Goal: Task Accomplishment & Management: Use online tool/utility

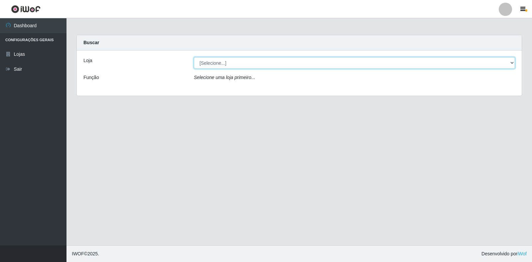
click at [510, 65] on select "[Selecione...] Extrabom - Loja 18 Goiabeiras" at bounding box center [354, 63] width 321 height 12
select select "501"
click at [194, 57] on select "[Selecione...] Extrabom - Loja 18 Goiabeiras" at bounding box center [354, 63] width 321 height 12
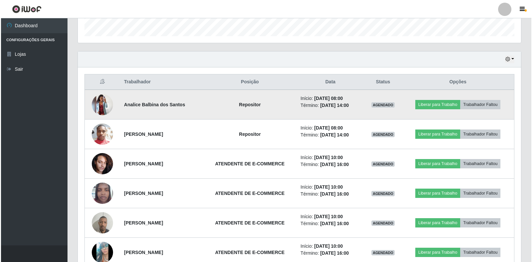
scroll to position [198, 0]
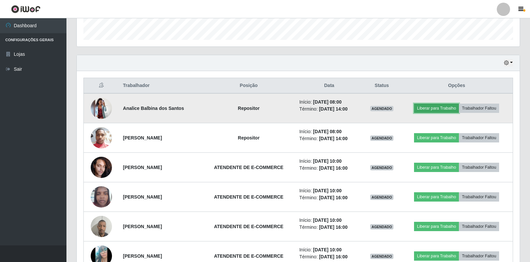
click at [442, 108] on button "Liberar para Trabalho" at bounding box center [436, 108] width 45 height 9
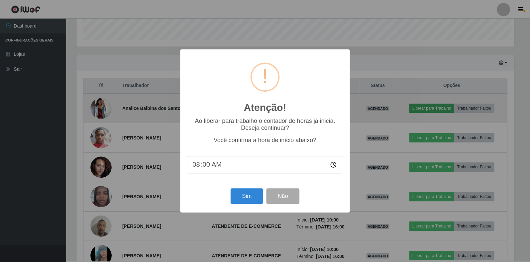
scroll to position [138, 439]
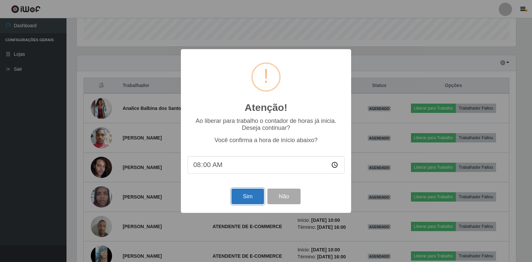
click at [249, 203] on button "Sim" at bounding box center [247, 197] width 32 height 16
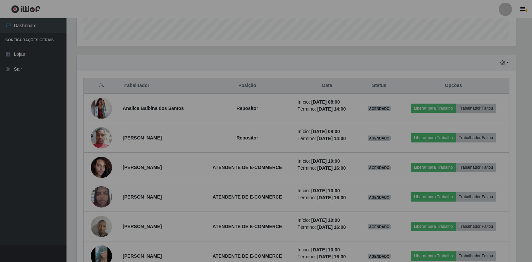
click at [249, 203] on div "Atenção! × Ao liberar para trabalho o contador de horas já inicia. Deseja conti…" at bounding box center [266, 131] width 532 height 262
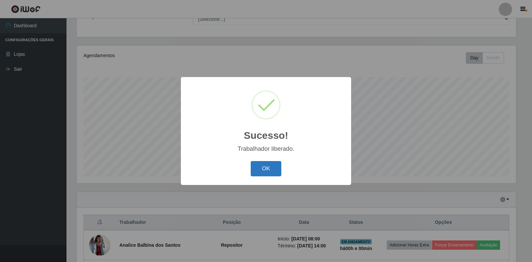
click at [261, 163] on button "OK" at bounding box center [266, 169] width 31 height 16
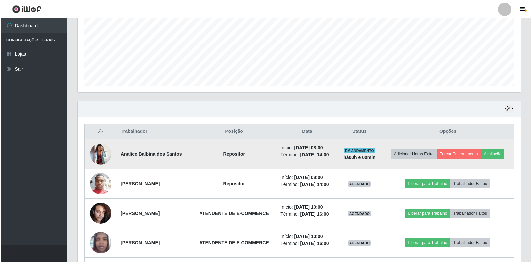
scroll to position [161, 0]
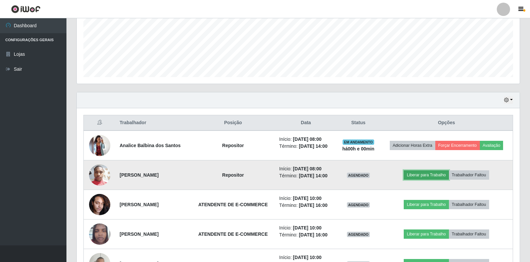
click at [427, 174] on button "Liberar para Trabalho" at bounding box center [426, 175] width 45 height 9
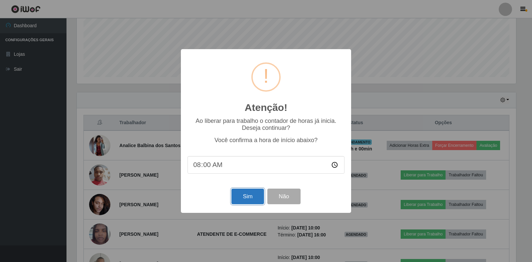
click at [258, 195] on button "Sim" at bounding box center [247, 197] width 32 height 16
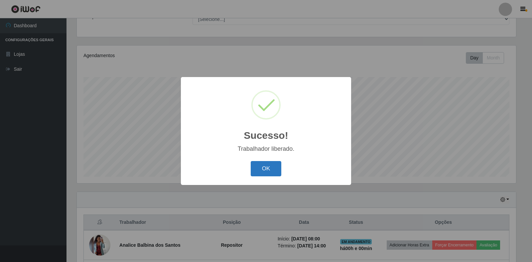
click at [268, 163] on button "OK" at bounding box center [266, 169] width 31 height 16
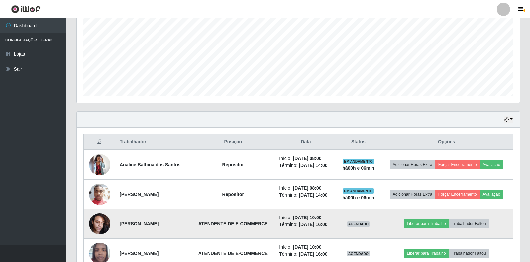
scroll to position [161, 0]
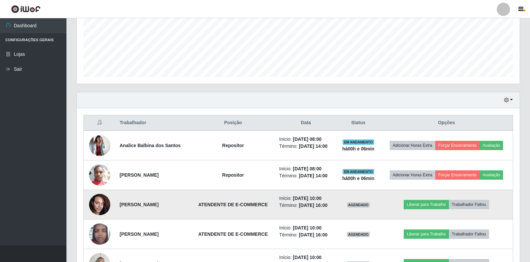
click at [91, 205] on img at bounding box center [99, 205] width 21 height 28
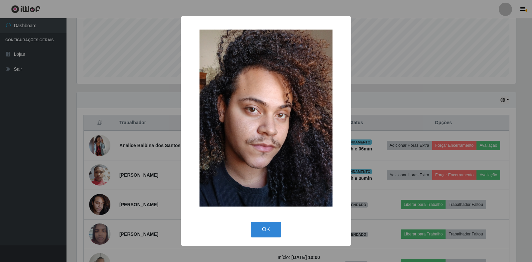
click at [129, 178] on div "× OK Cancel" at bounding box center [266, 131] width 532 height 262
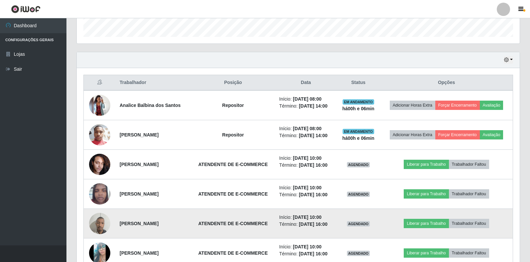
scroll to position [260, 0]
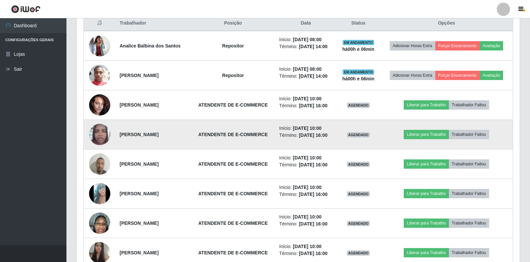
click at [93, 134] on img at bounding box center [99, 134] width 21 height 28
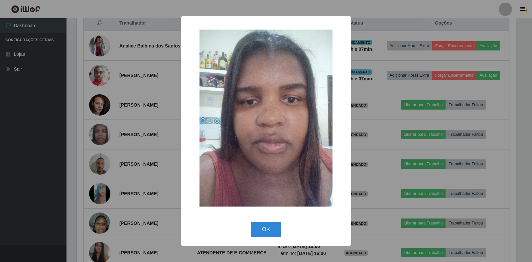
click at [395, 113] on div "× OK Cancel" at bounding box center [266, 131] width 532 height 262
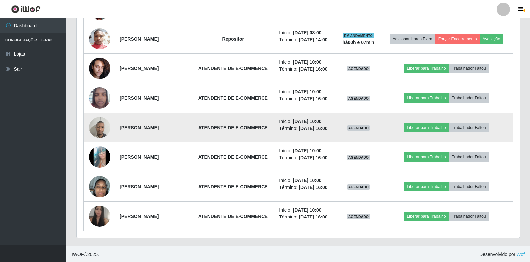
scroll to position [298, 0]
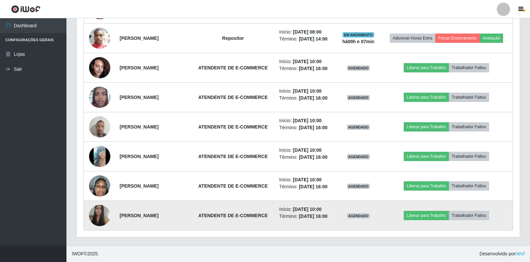
click at [102, 215] on img at bounding box center [99, 216] width 21 height 28
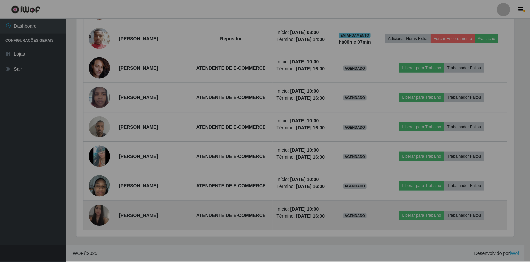
scroll to position [138, 443]
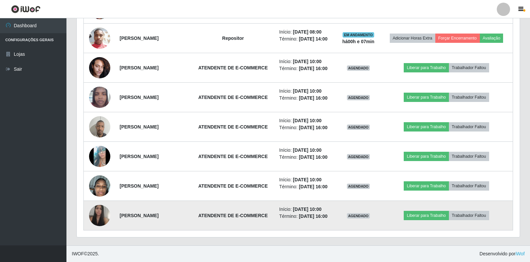
click at [102, 216] on img at bounding box center [99, 216] width 21 height 28
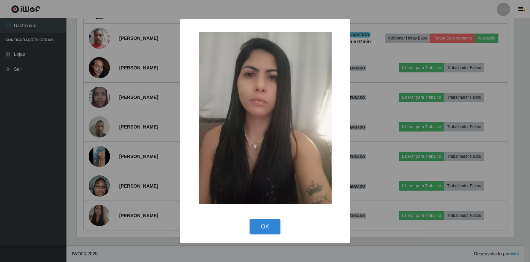
scroll to position [138, 439]
click at [105, 213] on div "× OK Cancel" at bounding box center [266, 131] width 532 height 262
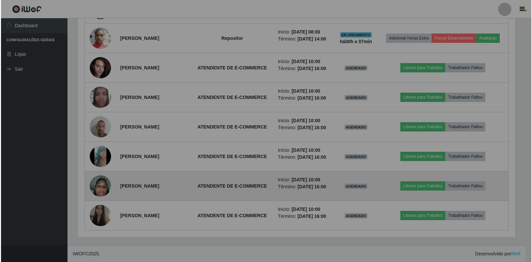
scroll to position [138, 443]
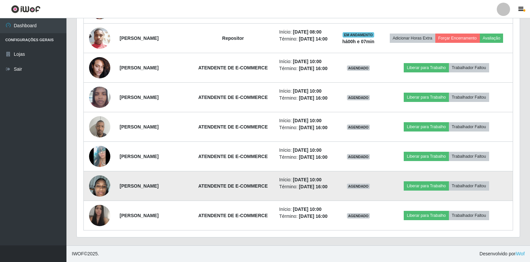
click at [104, 187] on img at bounding box center [99, 186] width 21 height 38
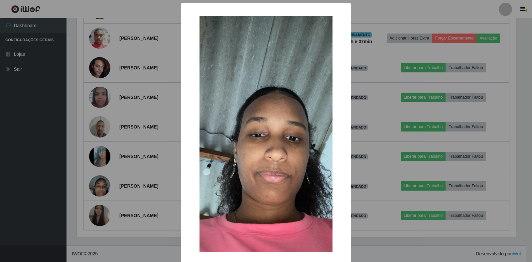
click at [104, 186] on div "× OK Cancel" at bounding box center [266, 131] width 532 height 262
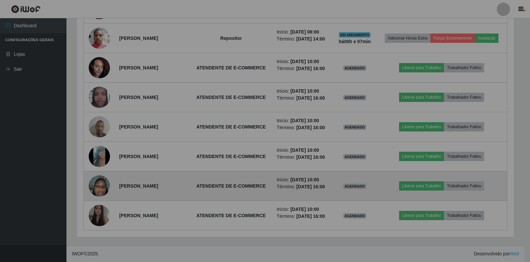
scroll to position [138, 443]
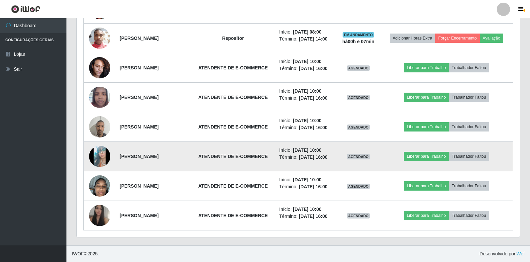
click at [100, 155] on img at bounding box center [99, 156] width 21 height 47
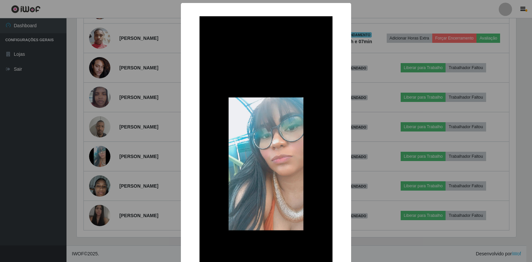
click at [98, 155] on div "× OK Cancel" at bounding box center [266, 131] width 532 height 262
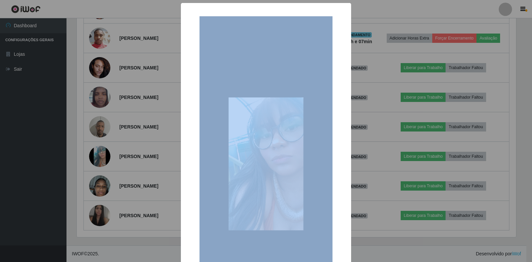
click at [98, 155] on div "× OK Cancel" at bounding box center [266, 131] width 532 height 262
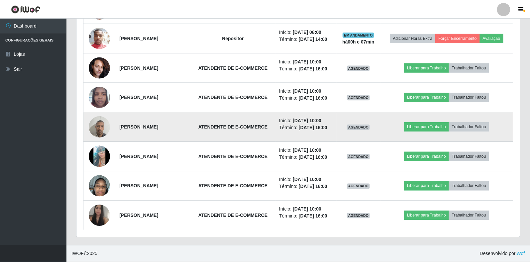
scroll to position [138, 443]
click at [99, 131] on img at bounding box center [99, 127] width 21 height 28
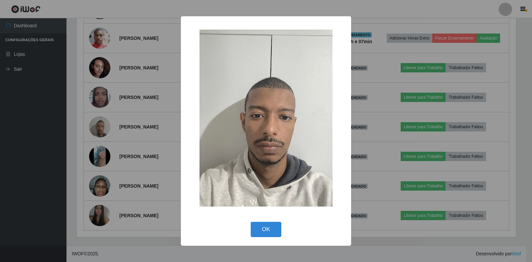
click at [101, 131] on div "× OK Cancel" at bounding box center [266, 131] width 532 height 262
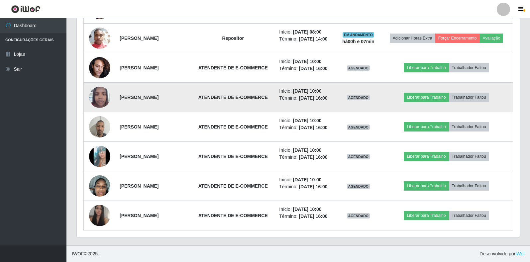
scroll to position [0, 0]
click at [101, 97] on img at bounding box center [99, 97] width 21 height 28
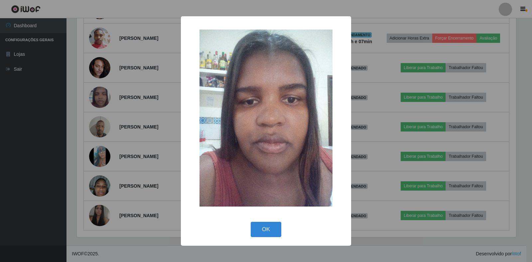
click at [101, 96] on div "× OK Cancel" at bounding box center [266, 131] width 532 height 262
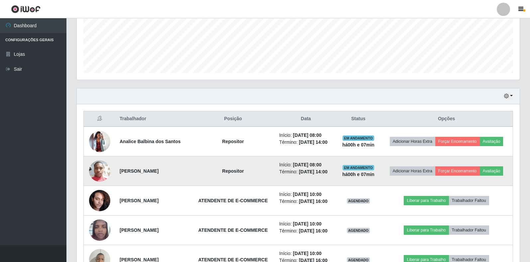
click at [97, 169] on img at bounding box center [99, 171] width 21 height 29
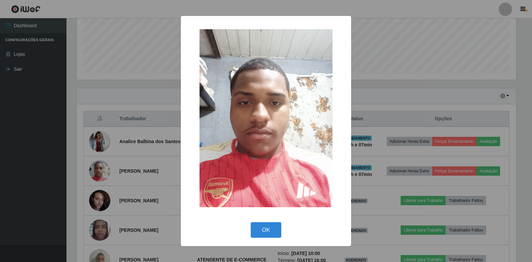
click at [99, 165] on div "× OK Cancel" at bounding box center [266, 131] width 532 height 262
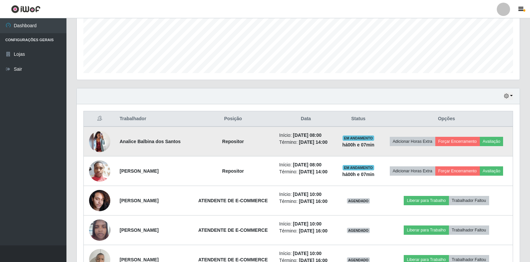
click at [100, 142] on img at bounding box center [99, 141] width 21 height 21
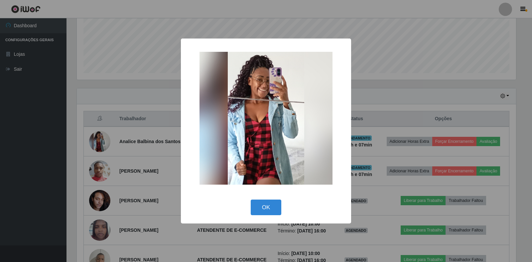
click at [100, 137] on div "× OK Cancel" at bounding box center [266, 131] width 532 height 262
